Goal: Task Accomplishment & Management: Use online tool/utility

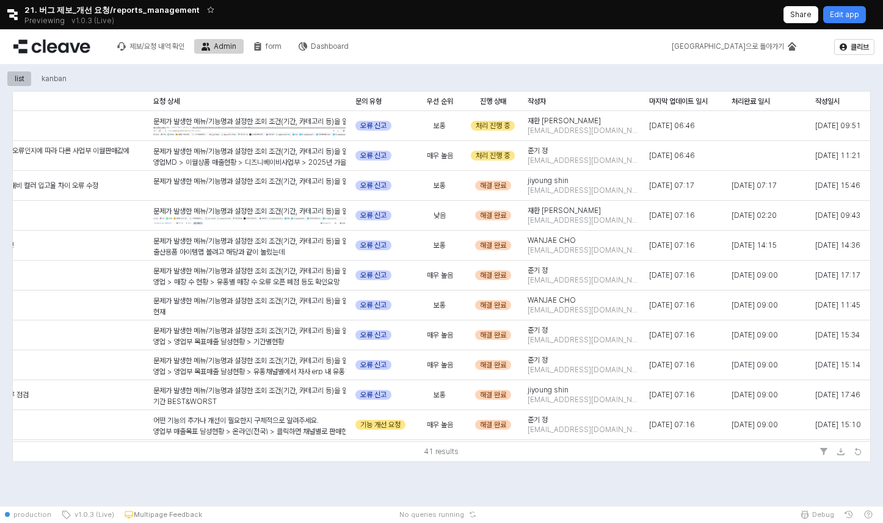
scroll to position [0, 175]
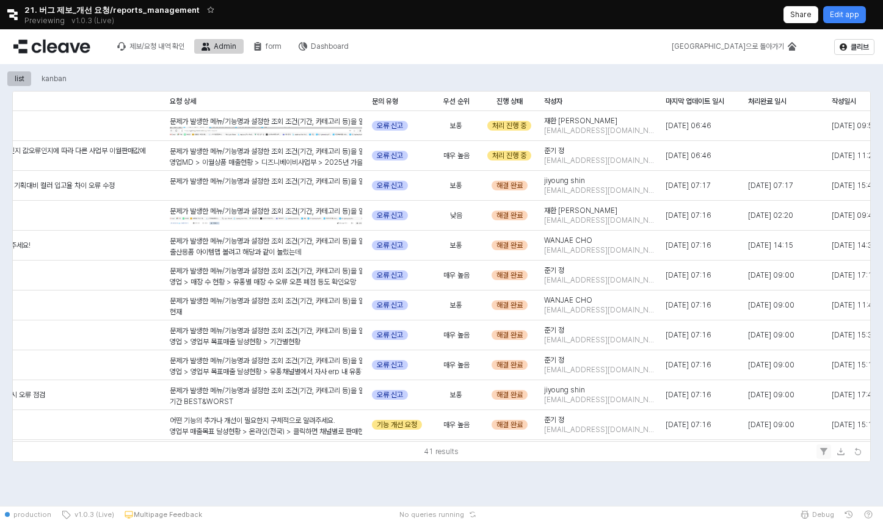
click at [822, 452] on icon "Filter" at bounding box center [823, 451] width 7 height 7
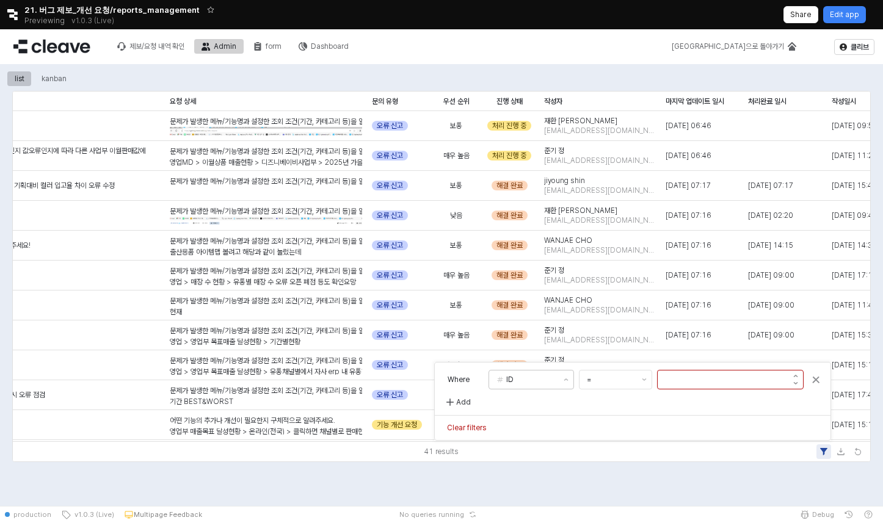
click at [551, 374] on button "ID" at bounding box center [524, 380] width 70 height 18
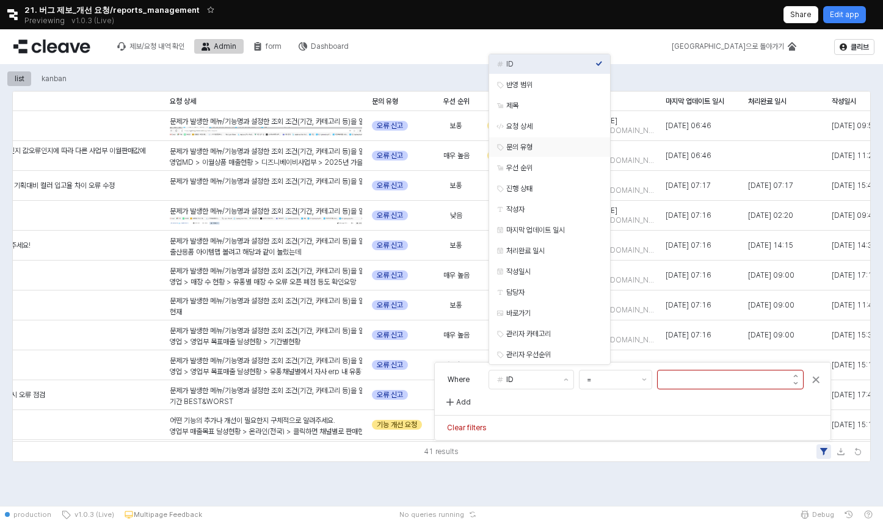
click at [552, 151] on div "문의 유형" at bounding box center [550, 147] width 89 height 10
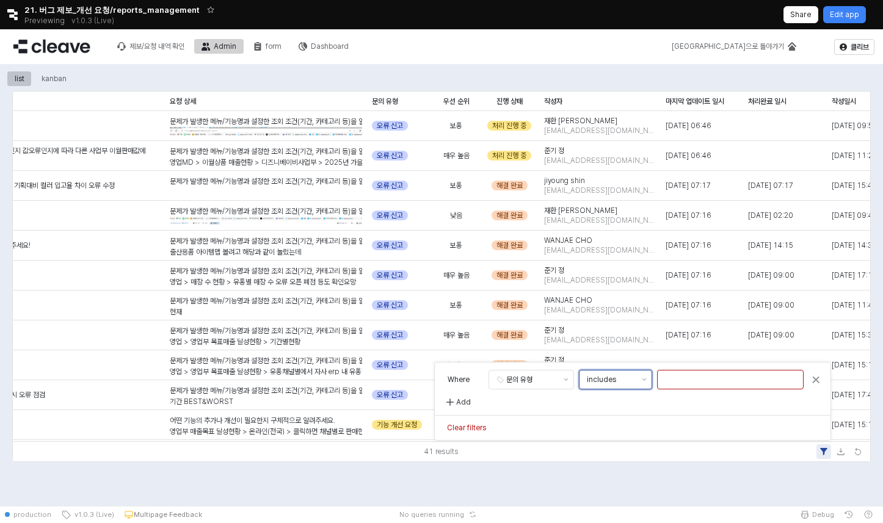
click at [622, 379] on button "includes" at bounding box center [608, 380] width 57 height 18
click at [701, 384] on input "text" at bounding box center [730, 380] width 145 height 18
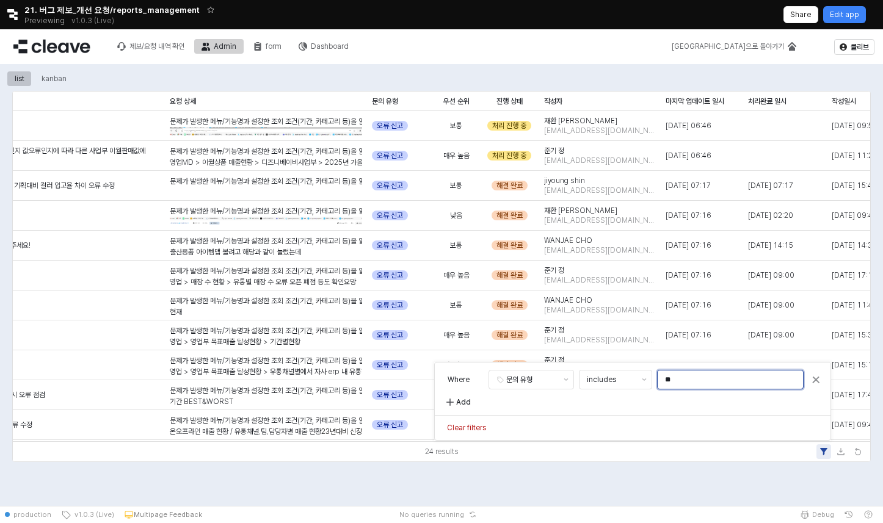
type input "**"
click at [465, 407] on p "Add" at bounding box center [463, 403] width 15 height 10
click at [509, 428] on div "Add filter rule" at bounding box center [499, 423] width 99 height 12
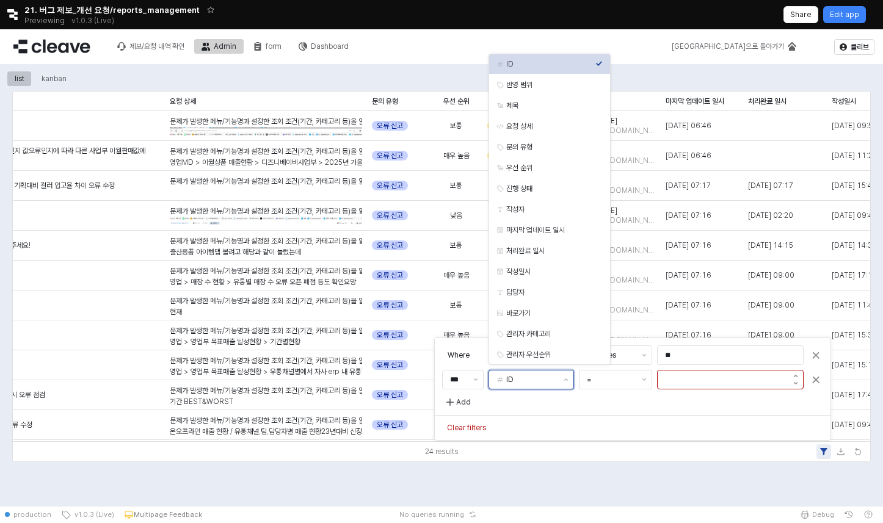
click at [547, 381] on button "ID" at bounding box center [524, 380] width 70 height 18
click at [557, 152] on div "문의 유형" at bounding box center [546, 147] width 99 height 12
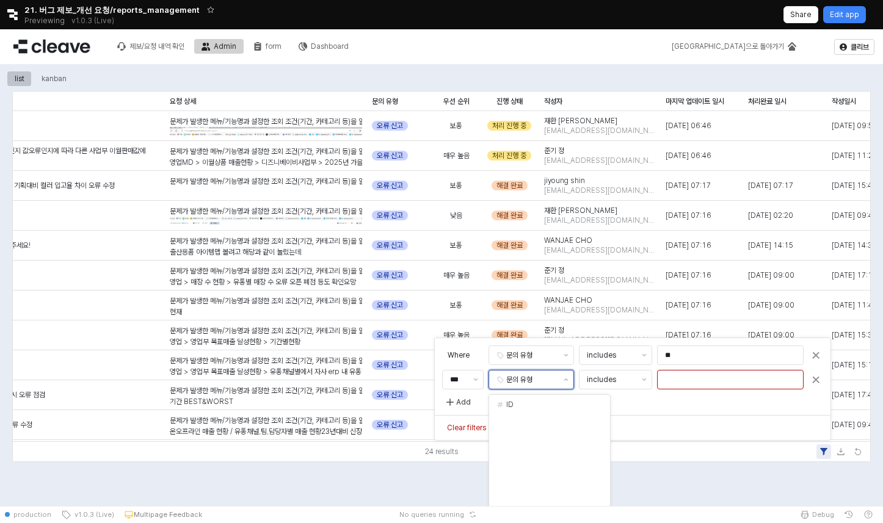
click at [548, 380] on button "문의 유형" at bounding box center [524, 380] width 70 height 18
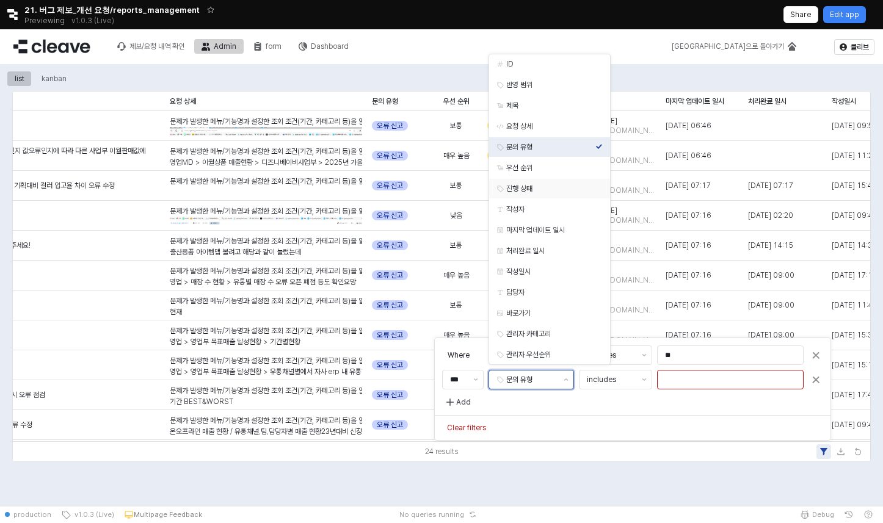
click at [531, 194] on div "진행 상태" at bounding box center [546, 189] width 99 height 12
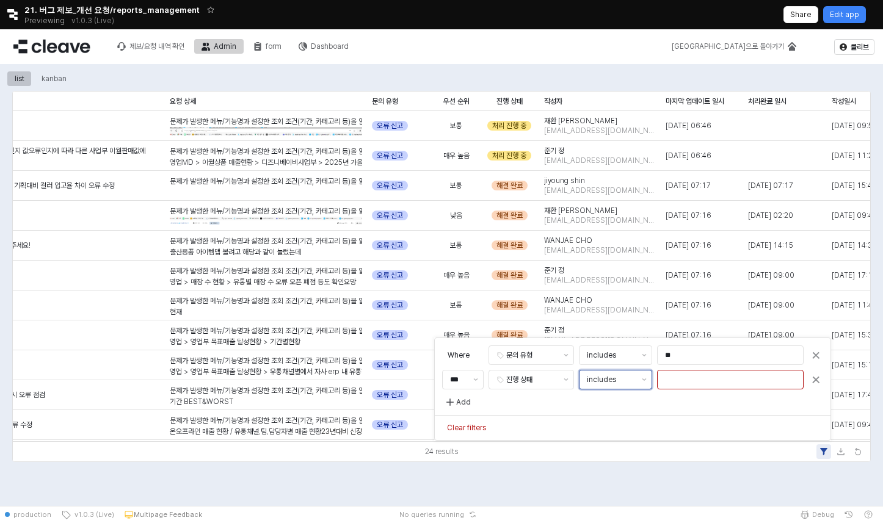
click at [617, 379] on button "includes" at bounding box center [608, 380] width 57 height 18
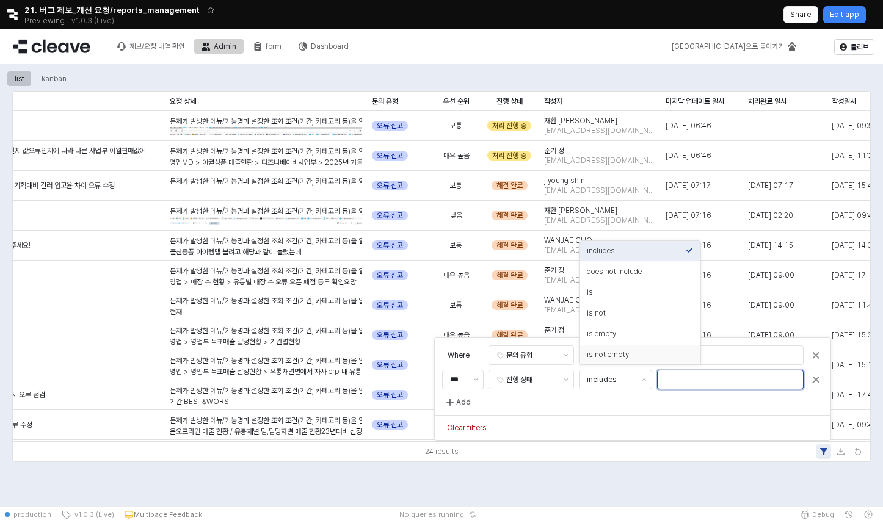
click at [664, 377] on input "text" at bounding box center [730, 380] width 145 height 18
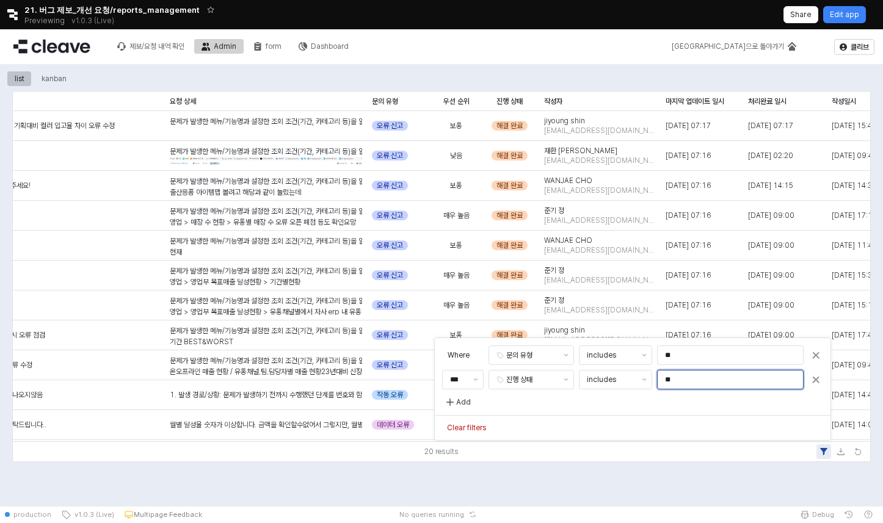
type input "**"
click at [710, 475] on div "list kanban ID ID 반영 범위 반영 범위 제목 제목 요청 상세 요청 상세 문의 유형 문의 유형 우선 순위 우선 순위 진행 상태 진…" at bounding box center [441, 285] width 883 height 442
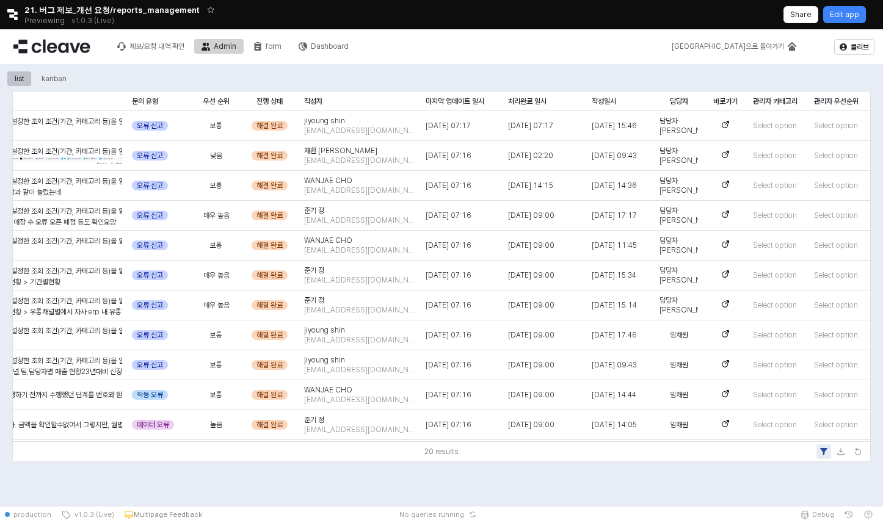
scroll to position [0, 0]
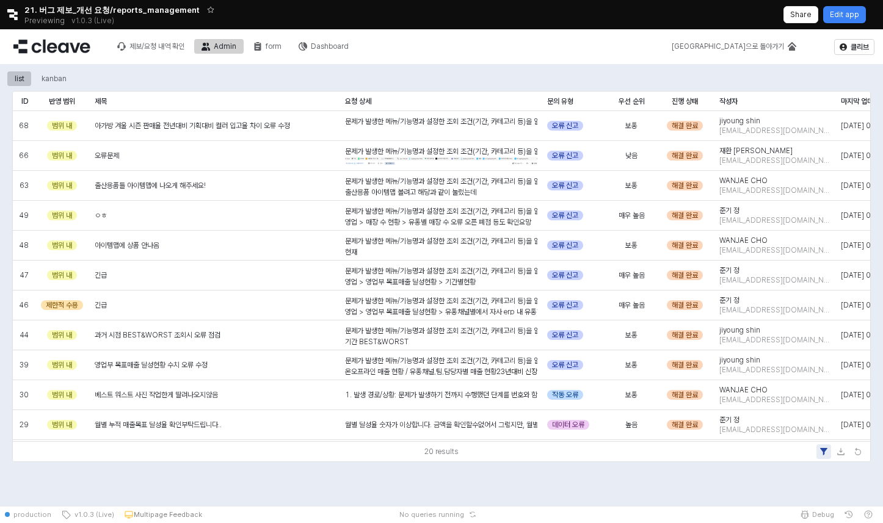
click at [466, 272] on div "문제가 발생한 메뉴/기능명과 설정한 조회 조건(기간, 카테고리 등)을 알려주세요. 영업 > 영업부 목표매출 달성현황 > 기간별현황 작년 잔여기…" at bounding box center [441, 398] width 192 height 264
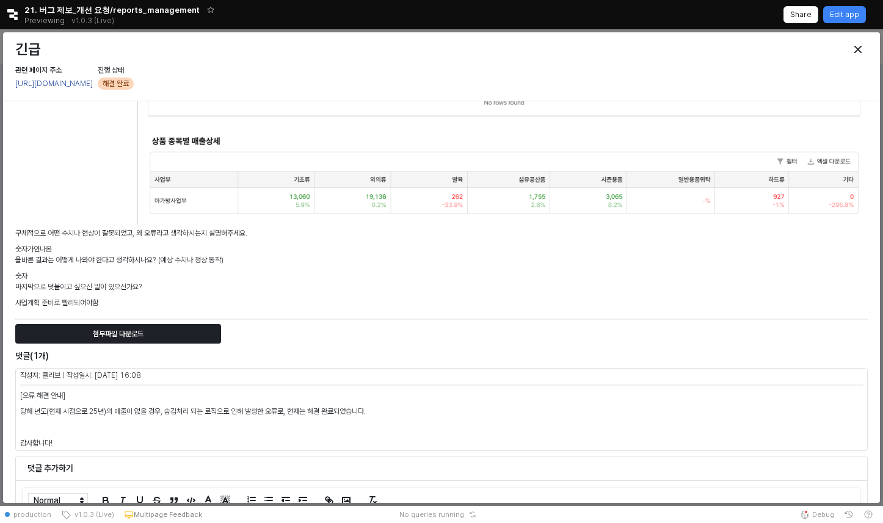
scroll to position [541, 0]
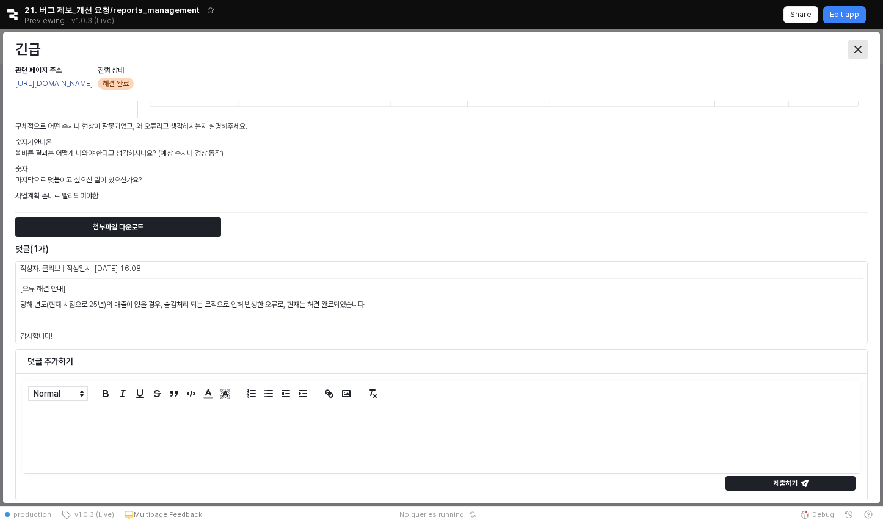
click at [859, 46] on icon "Close" at bounding box center [857, 49] width 7 height 7
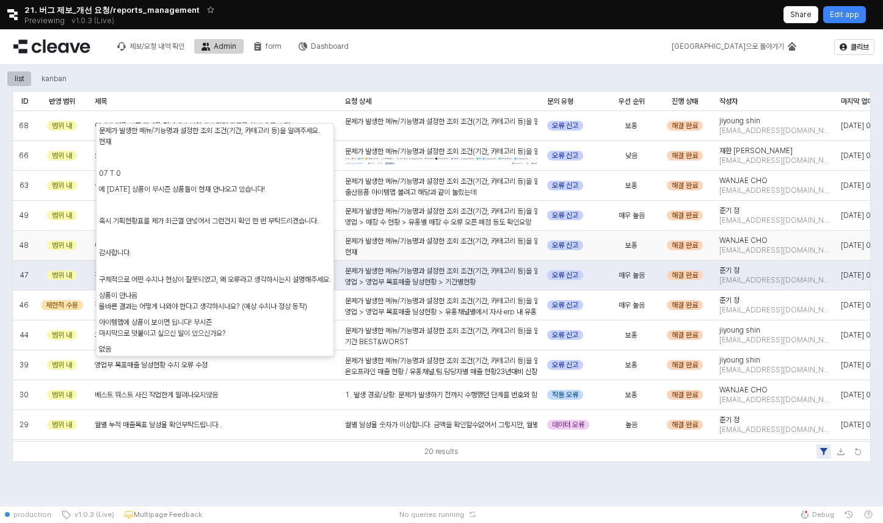
click at [442, 241] on div "문제가 발생한 메뉴/기능명과 설정한 조회 조건(기간, 카테고리 등)을 알려주세요. 현재 07 T 0 에 대한 상품이 무시즌 상품들이 현재 안나…" at bounding box center [441, 351] width 192 height 230
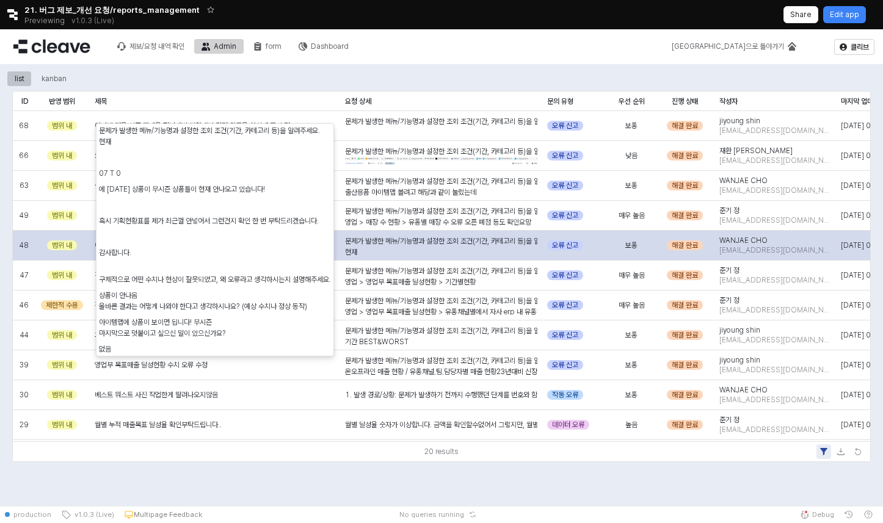
click at [442, 241] on div "문제가 발생한 메뉴/기능명과 설정한 조회 조건(기간, 카테고리 등)을 알려주세요. 현재 07 T 0 에 대한 상품이 무시즌 상품들이 현재 안나…" at bounding box center [441, 351] width 192 height 230
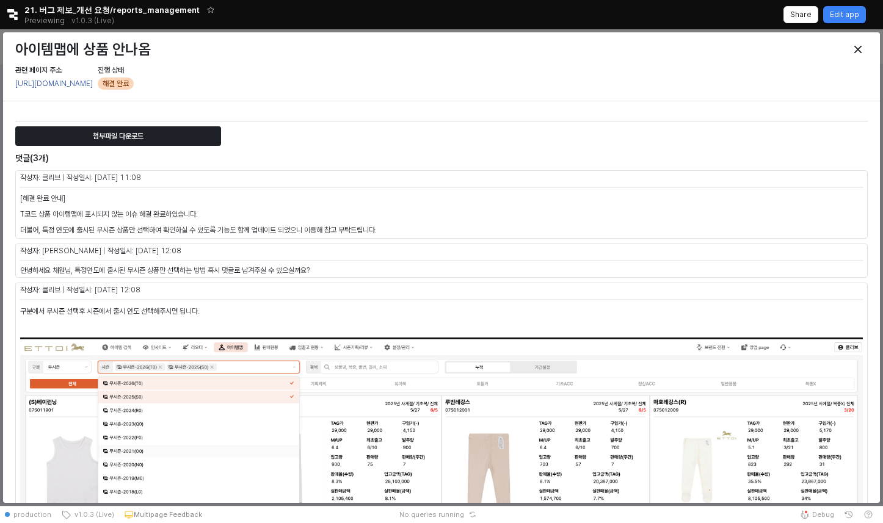
scroll to position [544, 0]
click at [93, 86] on link "https://agabang.cleave.work/app/item-map-new-ettoi" at bounding box center [54, 83] width 78 height 9
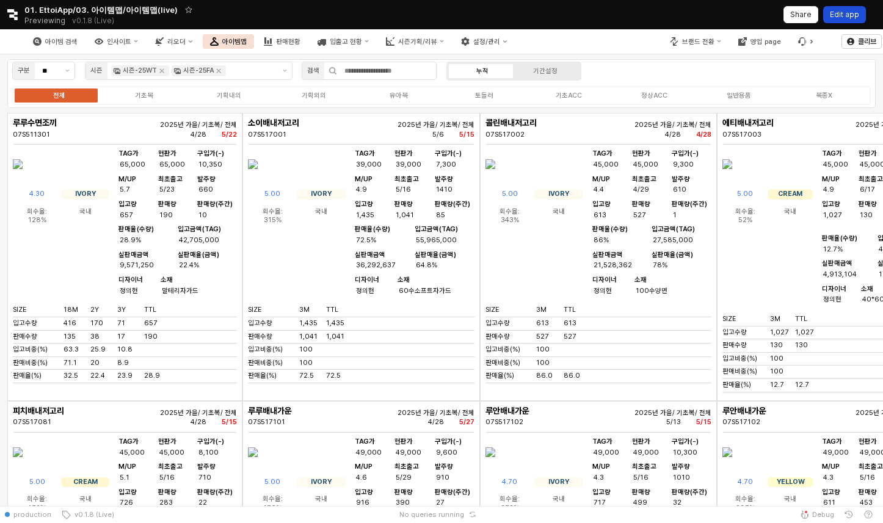
click at [858, 16] on p "Edit app" at bounding box center [844, 15] width 29 height 10
